Goal: Find specific page/section: Find specific page/section

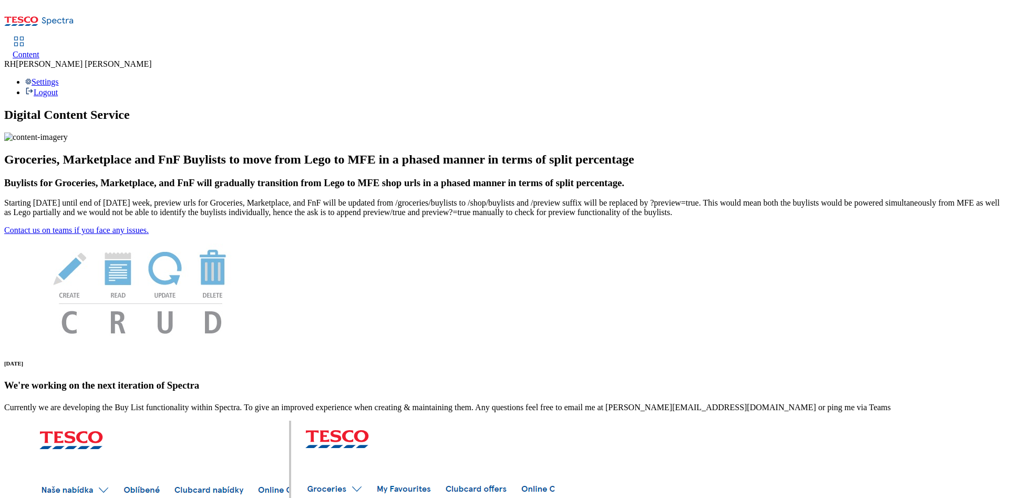
click at [39, 50] on div "Content" at bounding box center [26, 54] width 27 height 9
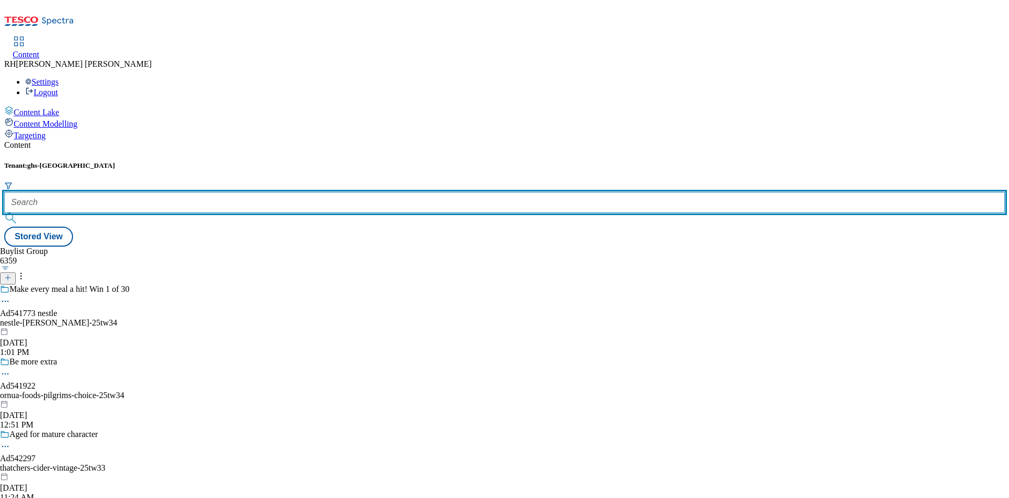
click at [231, 192] on input "text" at bounding box center [504, 202] width 1001 height 21
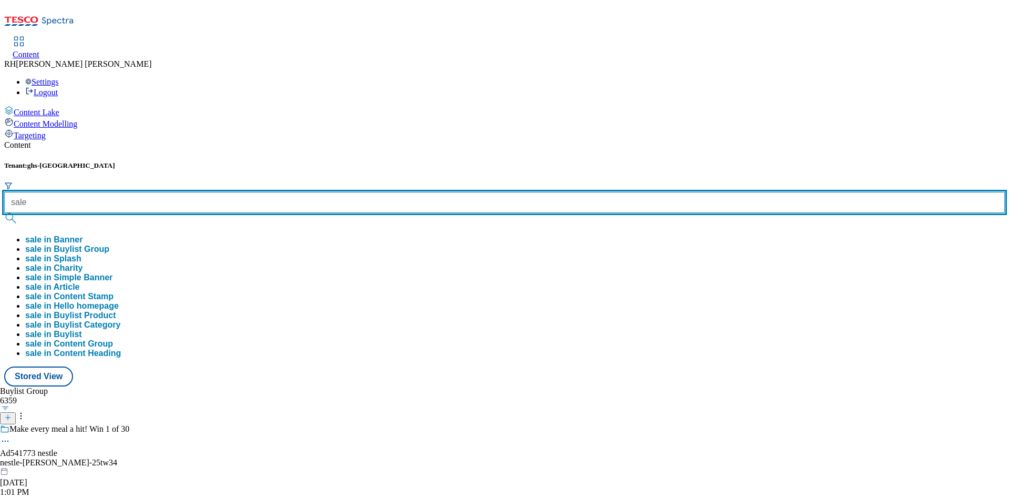
type input "sale"
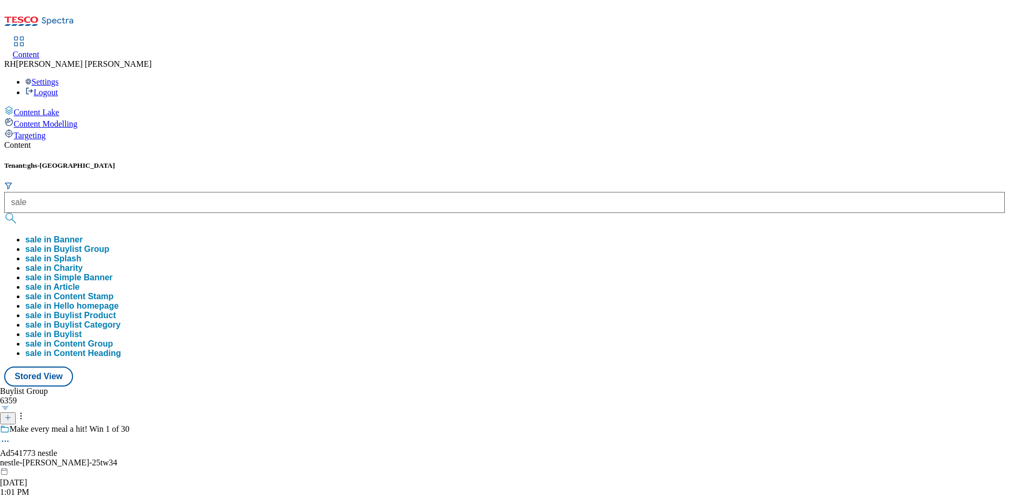
click at [109, 244] on button "sale in Buylist Group" at bounding box center [67, 248] width 84 height 9
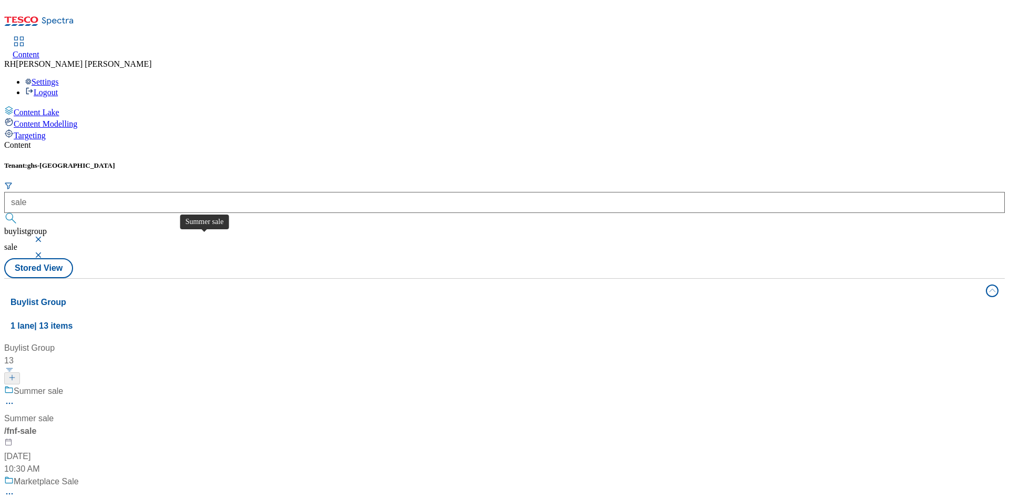
click at [54, 412] on span "Summer sale" at bounding box center [28, 418] width 49 height 13
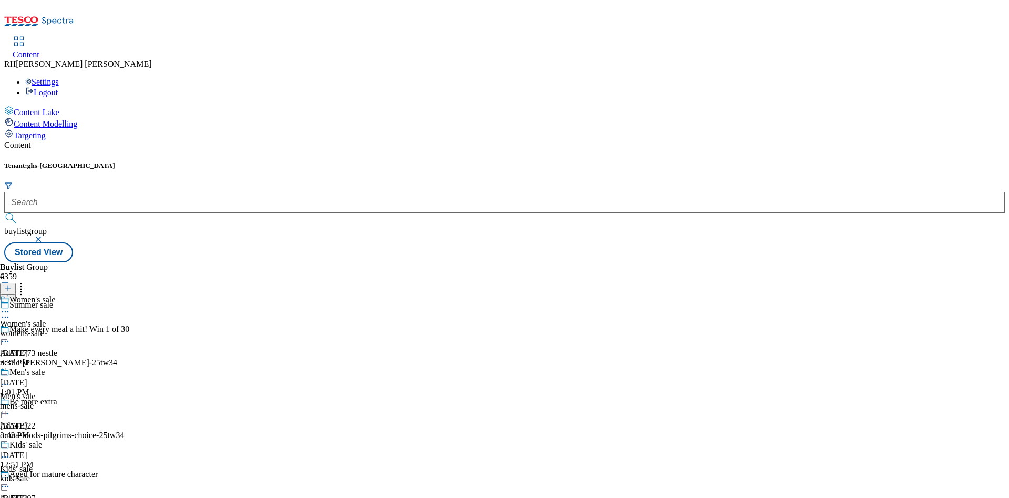
click at [55, 329] on div "womens-sale" at bounding box center [27, 333] width 55 height 9
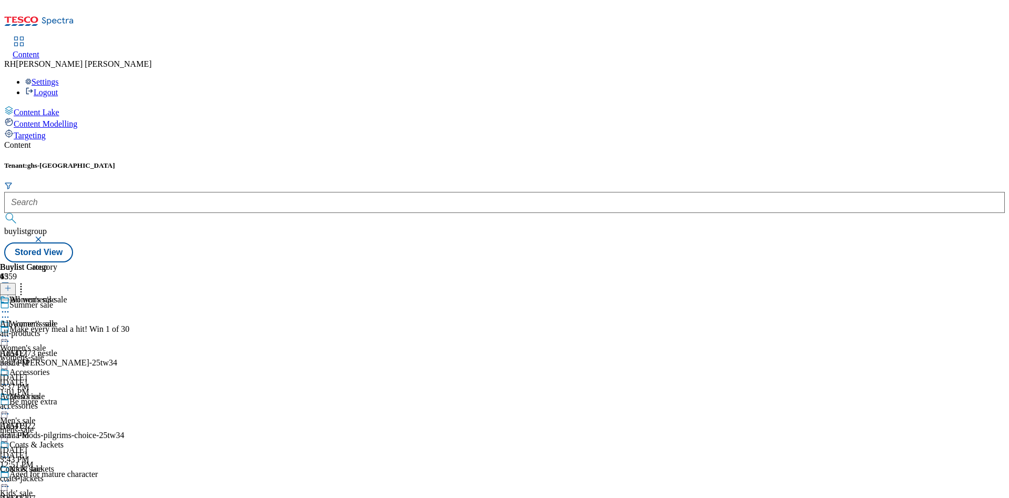
click at [87, 329] on div "all-products" at bounding box center [43, 333] width 87 height 9
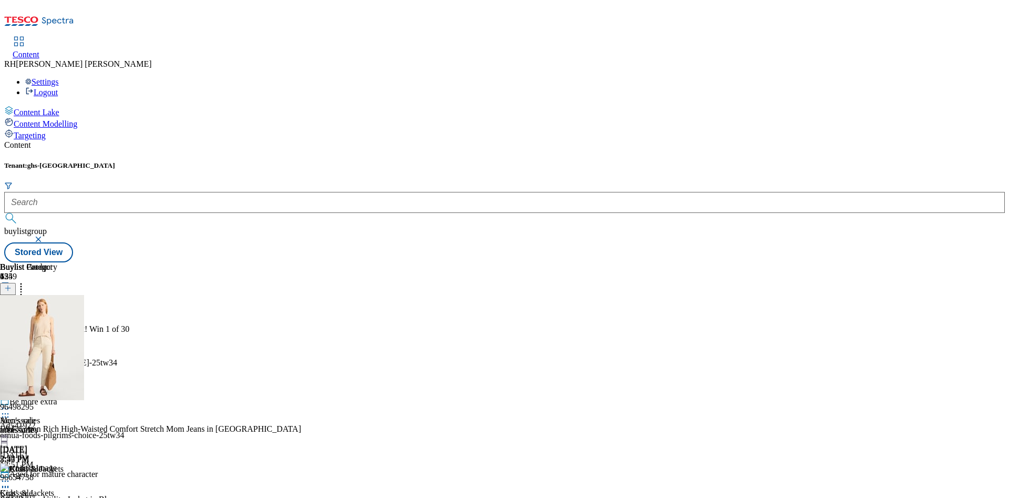
click at [55, 425] on div "mens-sale" at bounding box center [27, 429] width 55 height 9
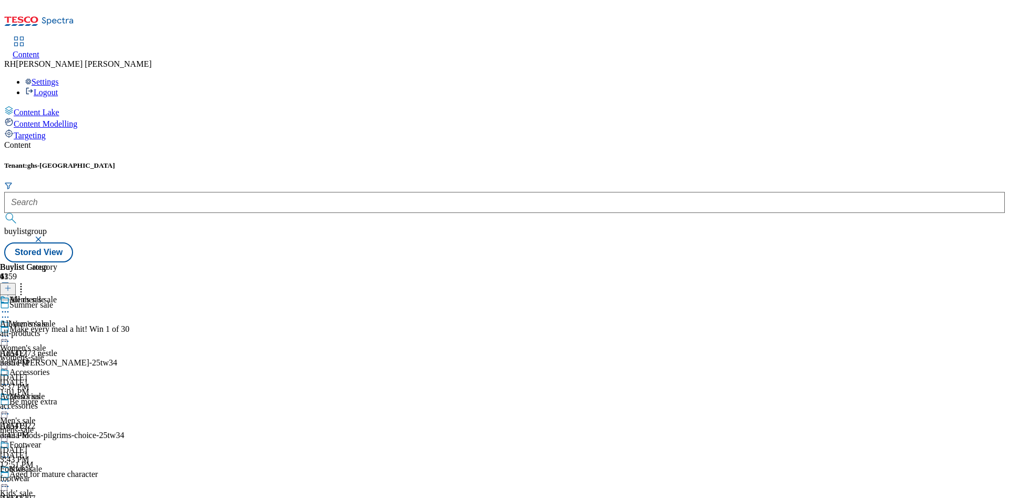
scroll to position [805, 0]
click at [55, 353] on div "womens-sale" at bounding box center [27, 357] width 55 height 9
click at [42, 464] on div "Kids' sale" at bounding box center [25, 468] width 33 height 9
